Goal: Task Accomplishment & Management: Manage account settings

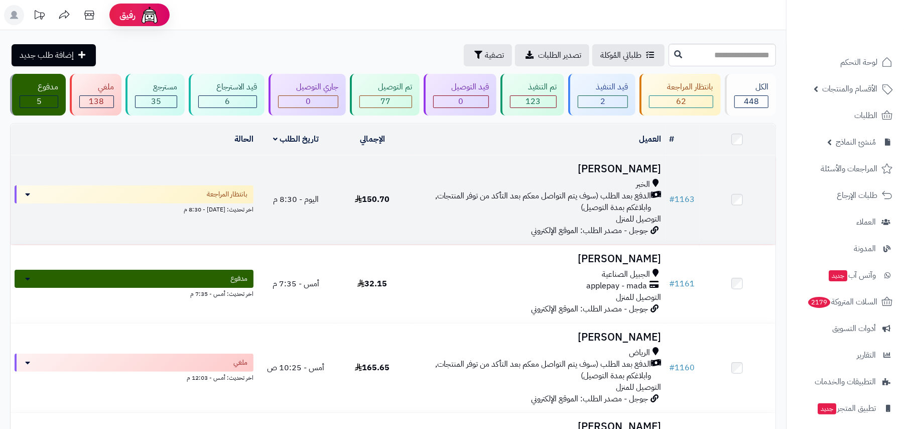
click at [559, 193] on span "الدفع بعد الطلب (سوف يتم التواصل معكم بعد التأكد من توفر المنتجات, وابلاغكم بمد…" at bounding box center [533, 201] width 236 height 23
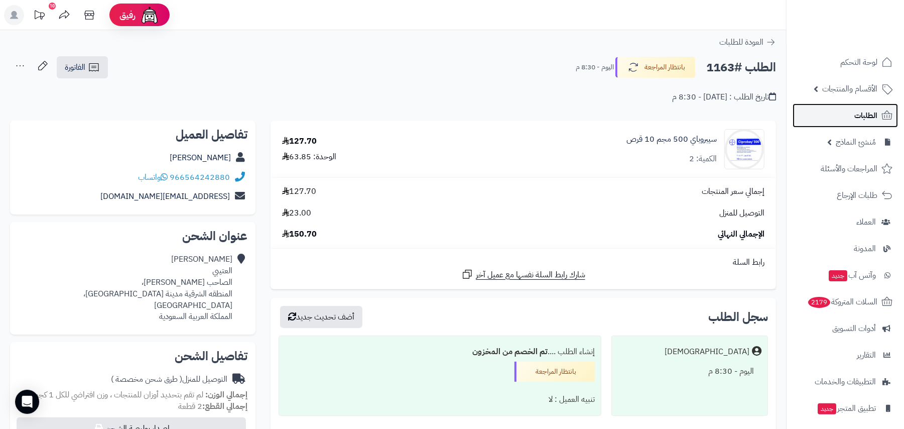
click at [873, 104] on link "الطلبات" at bounding box center [844, 115] width 105 height 24
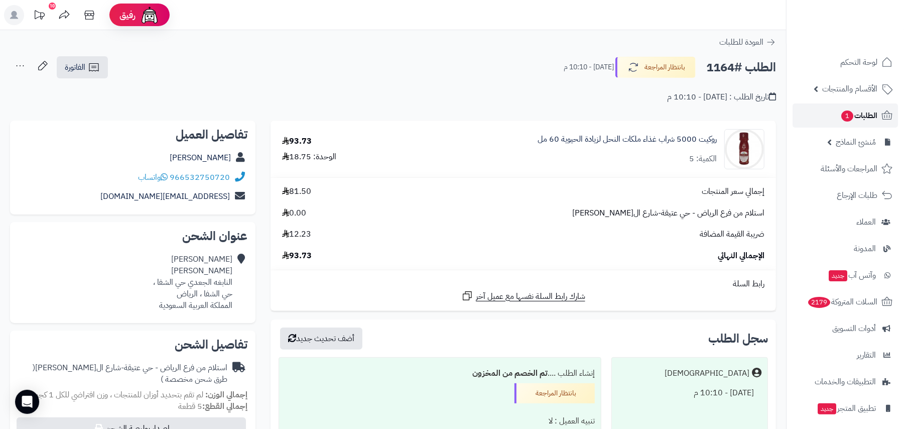
click at [852, 108] on span "الطلبات 1" at bounding box center [858, 115] width 37 height 14
